Goal: Task Accomplishment & Management: Manage account settings

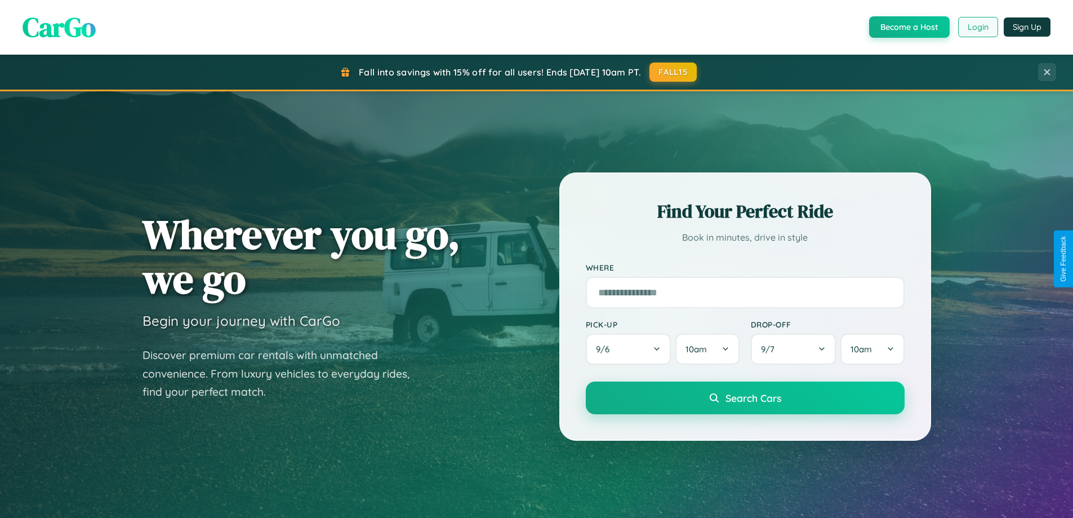
click at [978, 27] on button "Login" at bounding box center [978, 27] width 40 height 20
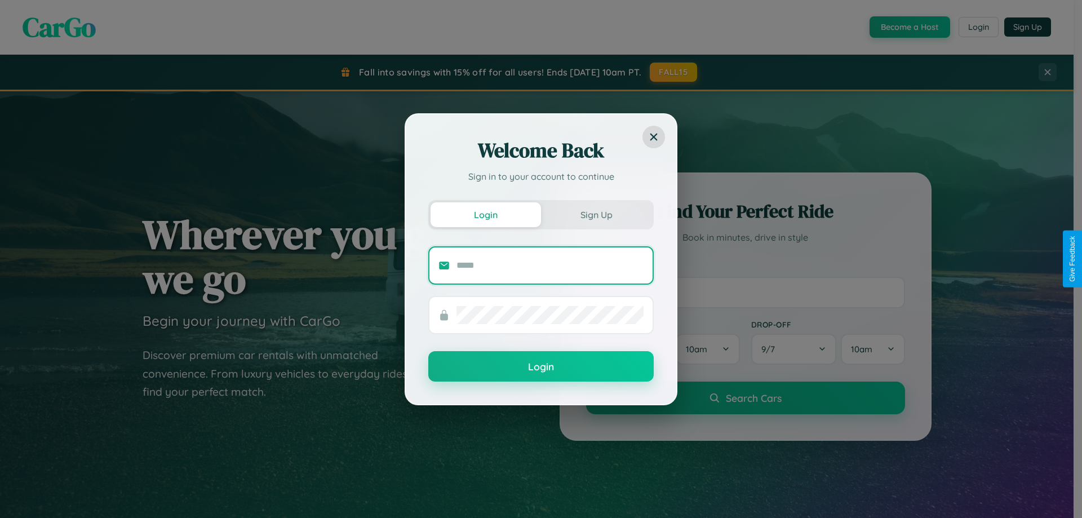
click at [550, 265] on input "text" at bounding box center [549, 265] width 187 height 18
type input "**********"
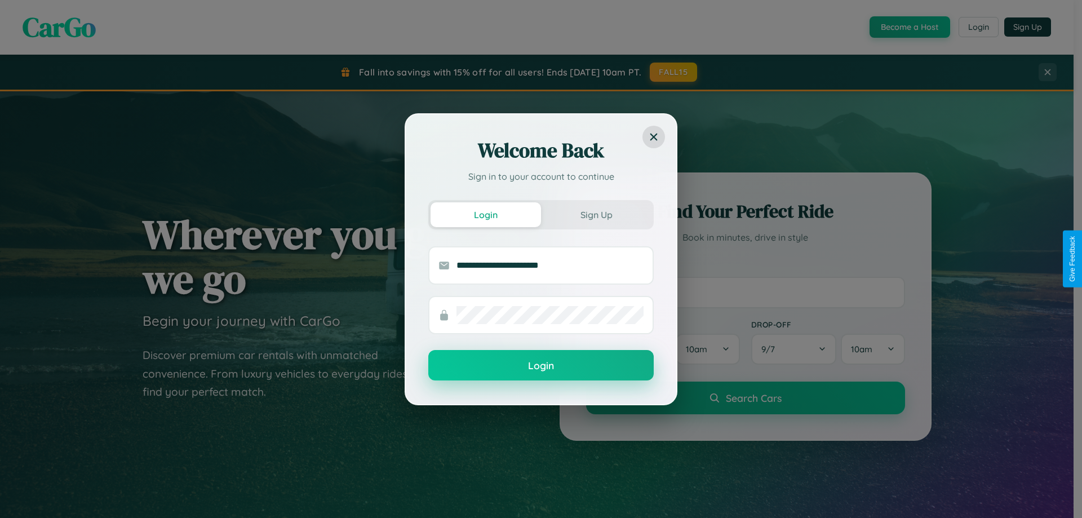
click at [541, 366] on button "Login" at bounding box center [540, 365] width 225 height 30
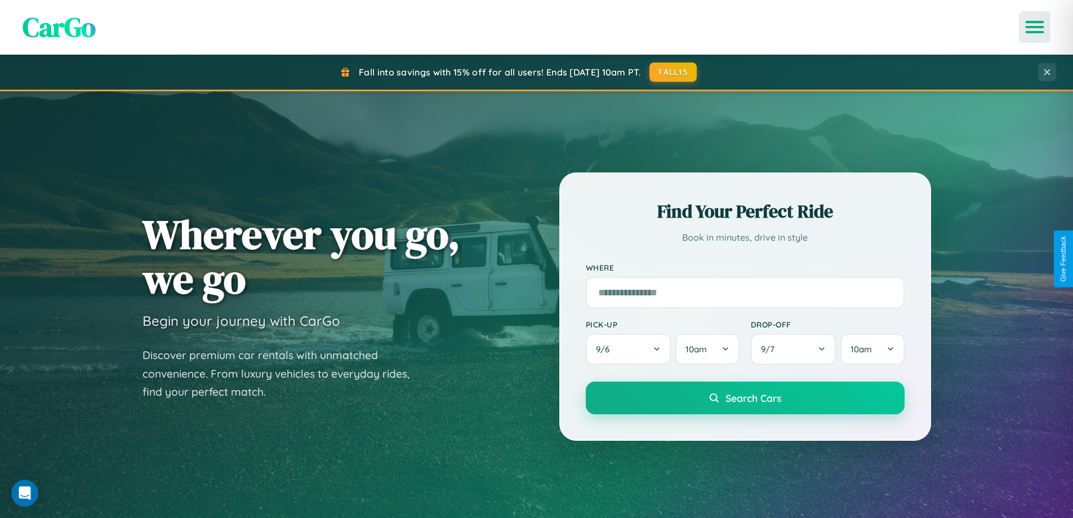
click at [1035, 27] on icon "Open menu" at bounding box center [1035, 27] width 16 height 10
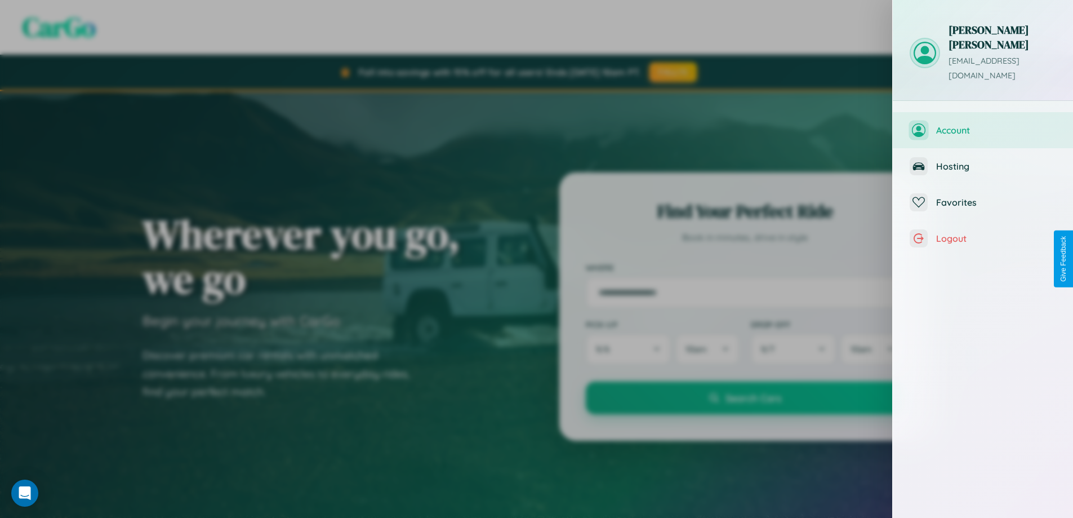
click at [983, 125] on span "Account" at bounding box center [996, 130] width 120 height 11
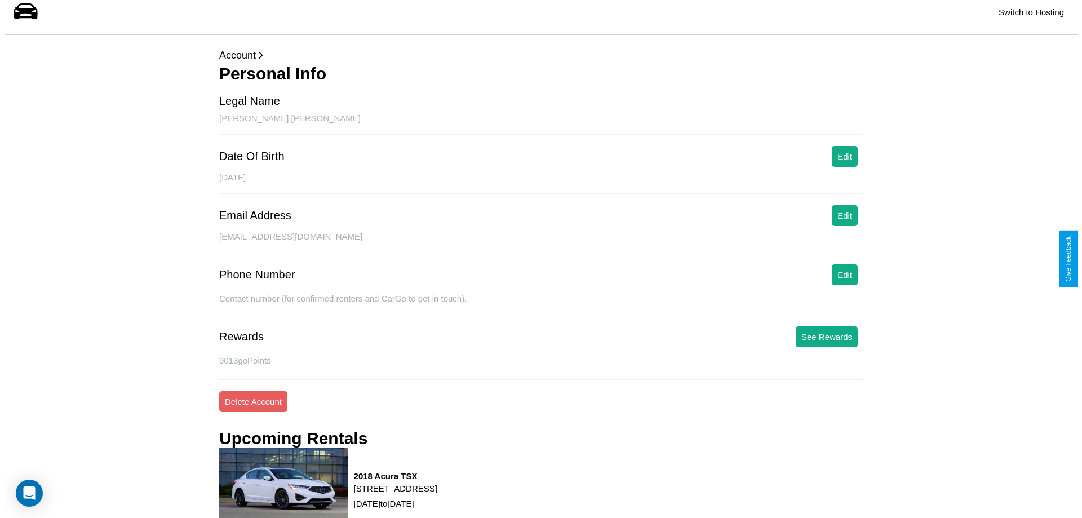
scroll to position [153, 0]
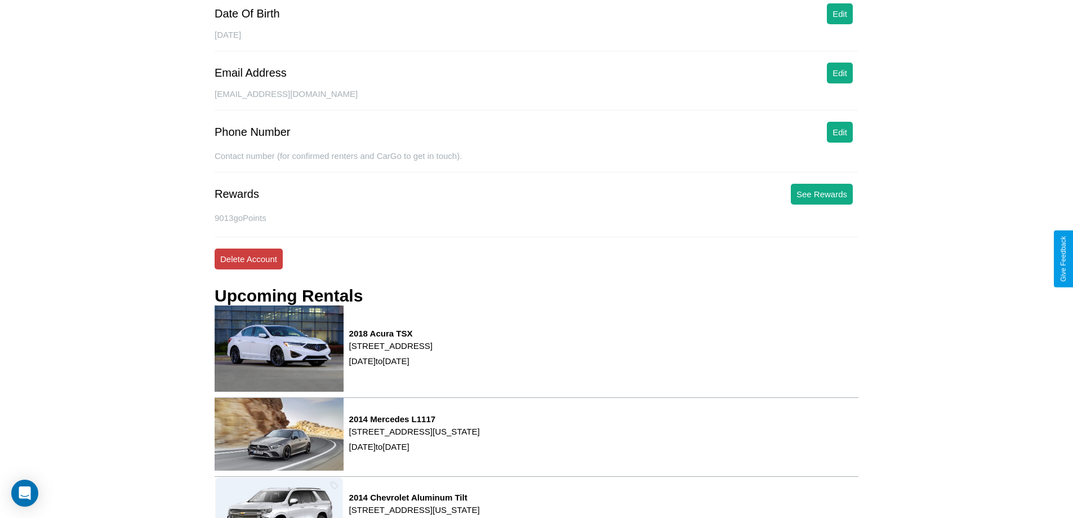
click at [248, 259] on button "Delete Account" at bounding box center [249, 258] width 68 height 21
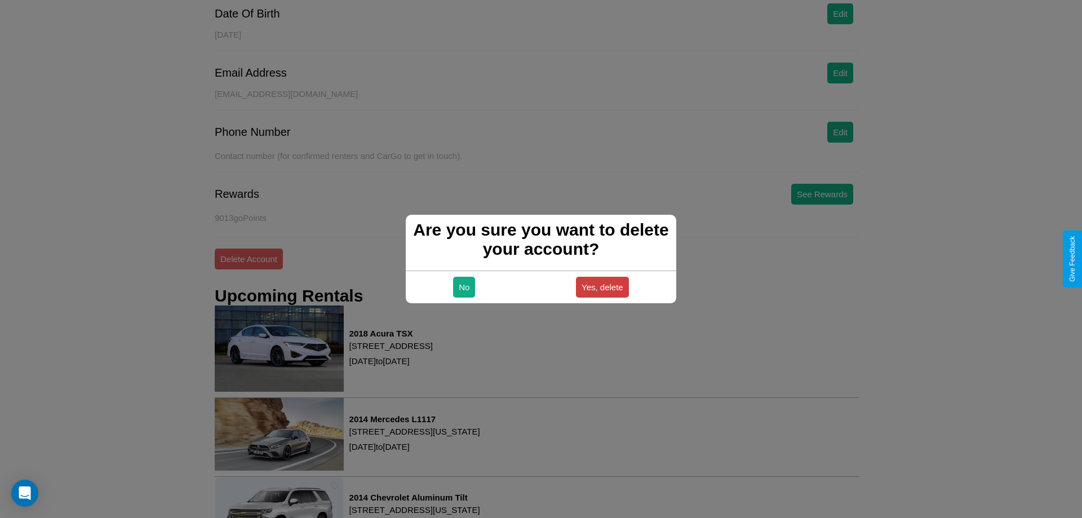
click at [602, 287] on button "Yes, delete" at bounding box center [602, 287] width 53 height 21
